Goal: Use online tool/utility: Utilize a website feature to perform a specific function

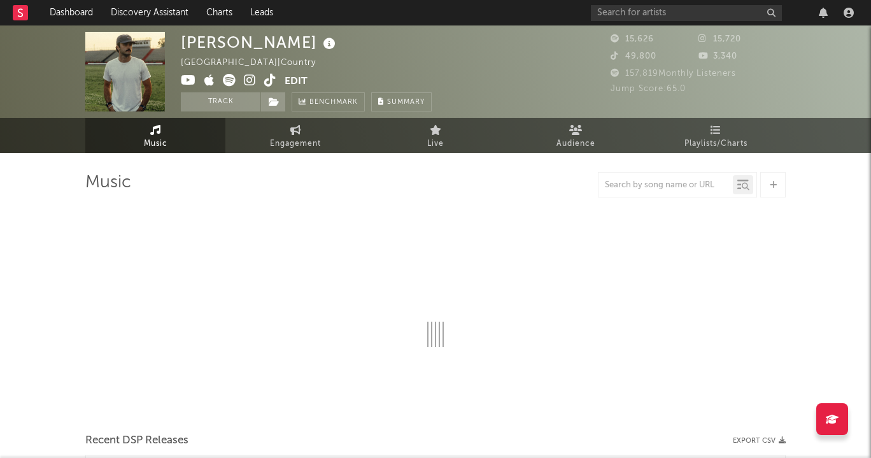
select select "6m"
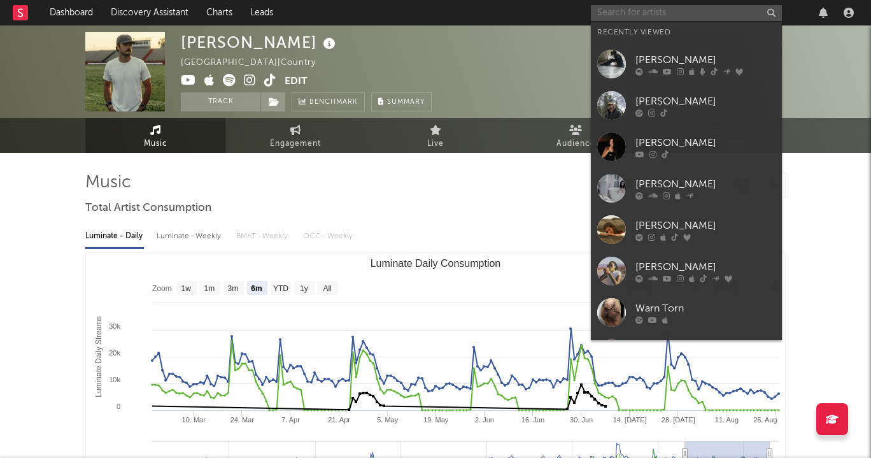
click at [752, 8] on input "text" at bounding box center [686, 13] width 191 height 16
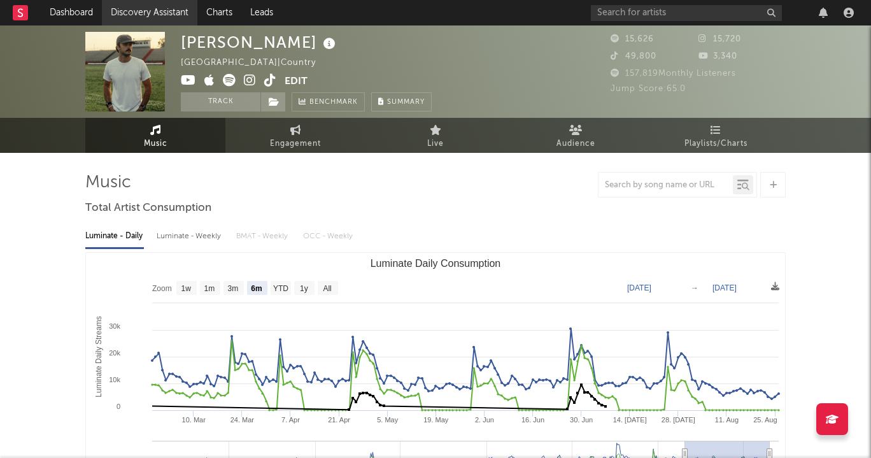
click at [138, 10] on link "Discovery Assistant" at bounding box center [150, 12] width 96 height 25
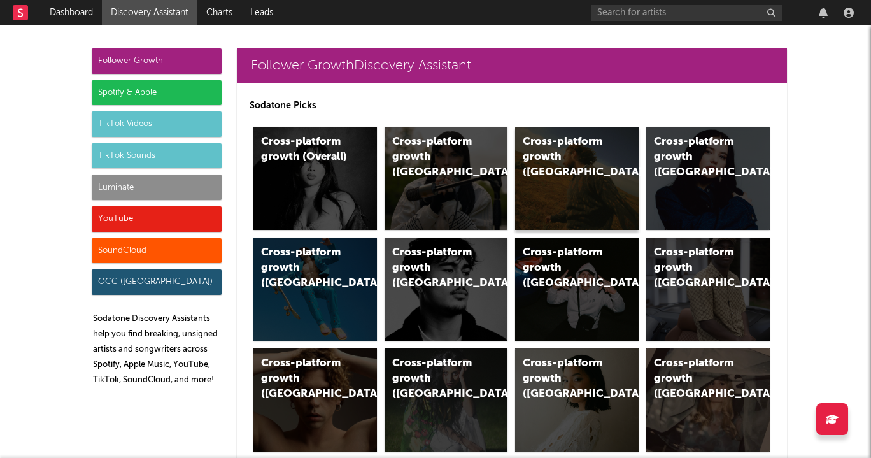
click at [589, 188] on div "Cross-platform growth ([GEOGRAPHIC_DATA])" at bounding box center [577, 178] width 124 height 103
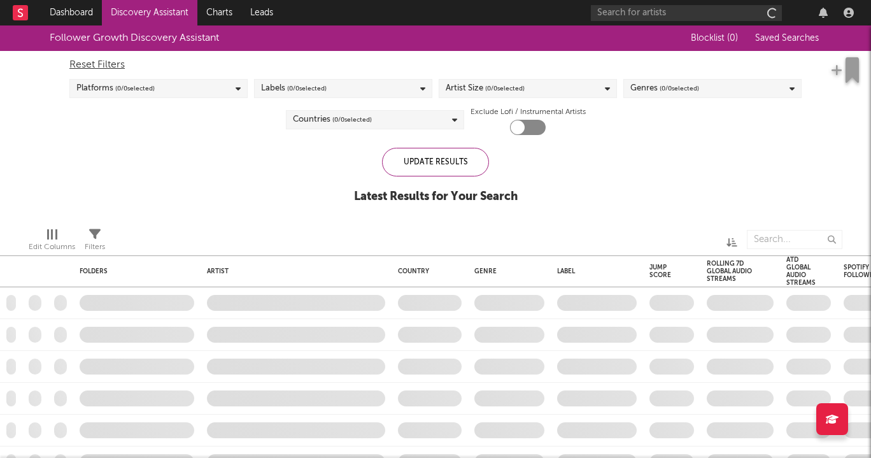
checkbox input "true"
